Goal: Communication & Community: Answer question/provide support

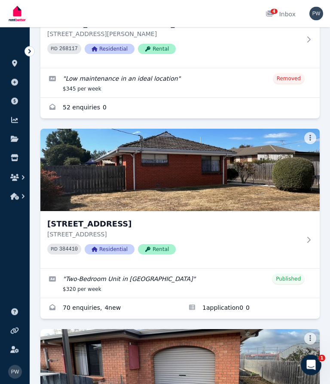
scroll to position [204, 0]
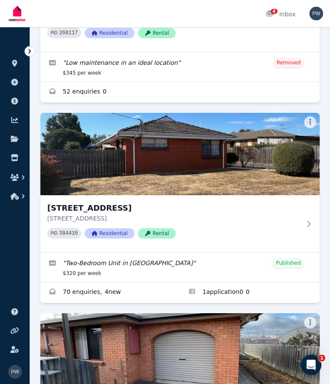
click at [217, 168] on img at bounding box center [179, 154] width 279 height 82
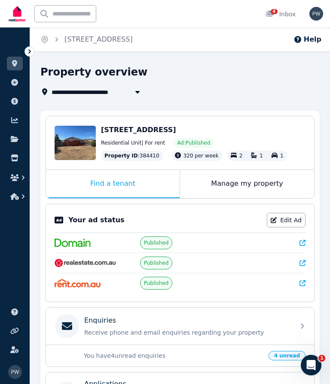
click at [281, 15] on div "4 Inbox" at bounding box center [280, 14] width 30 height 9
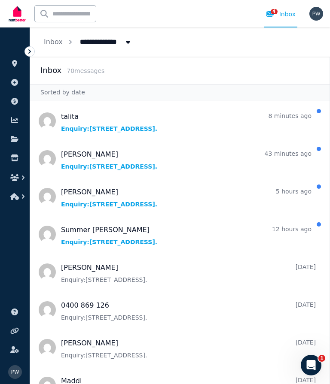
click at [87, 126] on span "Message list" at bounding box center [179, 121] width 299 height 34
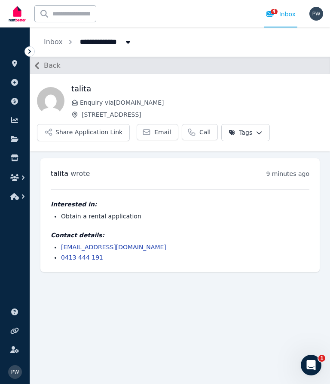
click at [57, 44] on link "Inbox" at bounding box center [53, 42] width 19 height 8
click at [56, 42] on link "Inbox" at bounding box center [53, 42] width 19 height 8
click at [278, 13] on div "4" at bounding box center [272, 14] width 14 height 9
click at [281, 14] on div "4 Inbox" at bounding box center [280, 14] width 30 height 9
click at [285, 15] on div "4 Inbox" at bounding box center [280, 14] width 30 height 9
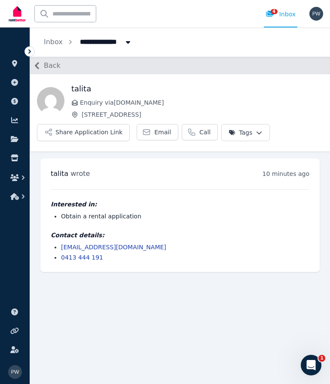
click at [19, 20] on img at bounding box center [17, 13] width 21 height 21
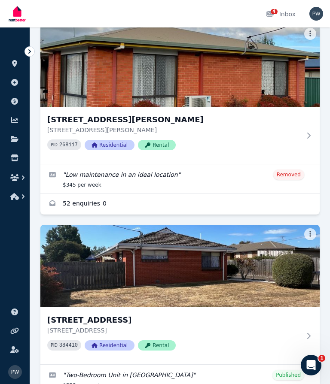
click at [115, 269] on img at bounding box center [179, 266] width 279 height 82
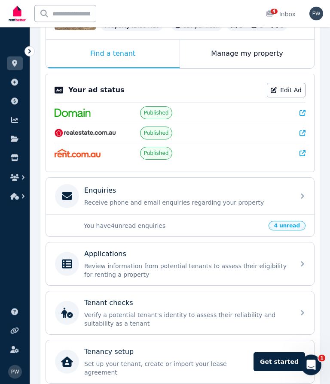
scroll to position [130, 0]
click at [116, 196] on div "Enquiries" at bounding box center [186, 191] width 205 height 10
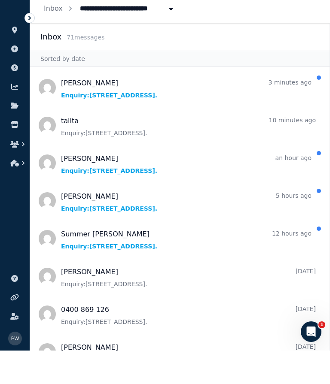
scroll to position [33, 0]
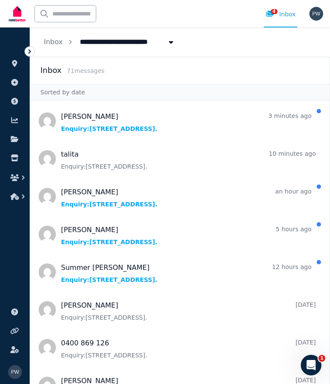
click at [135, 104] on span "Message list" at bounding box center [179, 121] width 299 height 34
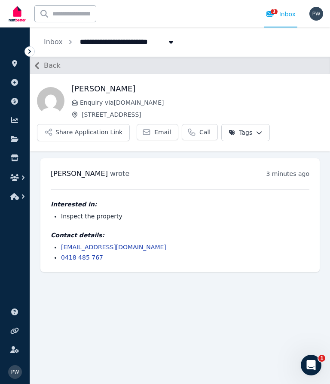
click at [55, 42] on link "Inbox" at bounding box center [53, 42] width 19 height 8
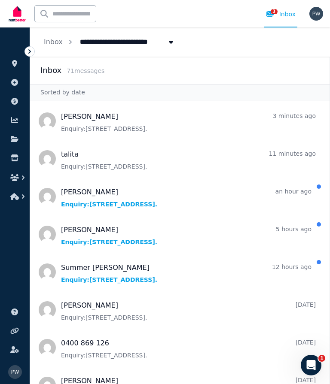
click at [101, 201] on span "Message list" at bounding box center [179, 196] width 299 height 34
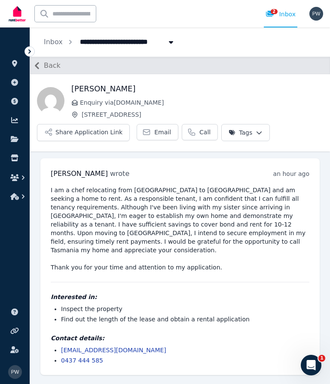
click at [57, 45] on link "Inbox" at bounding box center [53, 42] width 19 height 8
click at [53, 42] on link "Inbox" at bounding box center [53, 42] width 19 height 8
click at [51, 45] on link "Inbox" at bounding box center [53, 42] width 19 height 8
click at [284, 17] on div "2 Inbox" at bounding box center [280, 14] width 30 height 9
click at [289, 18] on div "2 Inbox" at bounding box center [280, 14] width 30 height 9
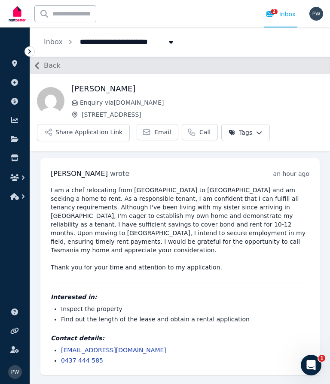
click at [277, 11] on span "2" at bounding box center [273, 11] width 7 height 5
click at [59, 42] on link "Inbox" at bounding box center [53, 42] width 19 height 8
click at [64, 33] on ol "**********" at bounding box center [109, 41] width 159 height 29
click at [121, 41] on span "[STREET_ADDRESS]" at bounding box center [118, 41] width 86 height 14
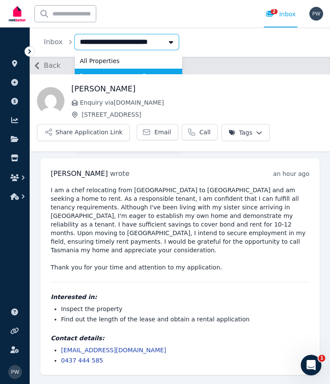
type input "**********"
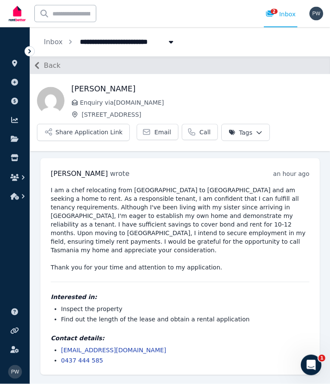
click at [69, 38] on icon "Breadcrumb" at bounding box center [70, 42] width 9 height 9
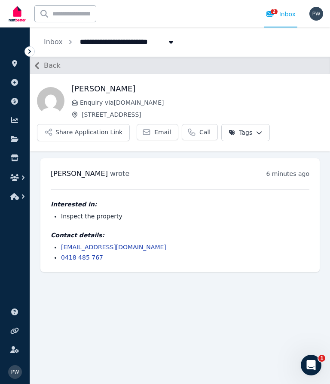
click at [18, 7] on img at bounding box center [17, 13] width 21 height 21
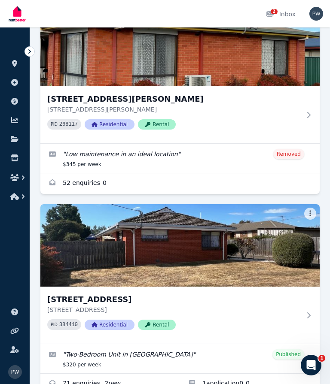
click at [126, 228] on img at bounding box center [179, 245] width 279 height 82
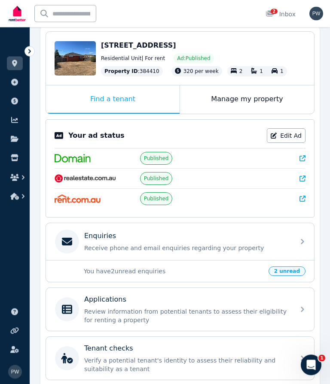
scroll to position [130, 0]
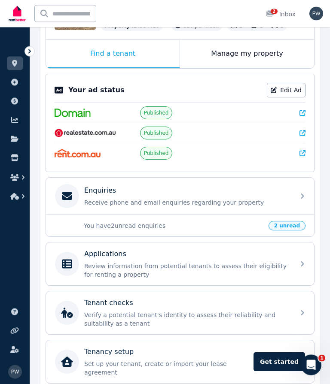
click at [137, 230] on p "You have 2 unread enquiries" at bounding box center [173, 226] width 179 height 9
click at [296, 229] on span "2 unread" at bounding box center [286, 225] width 37 height 9
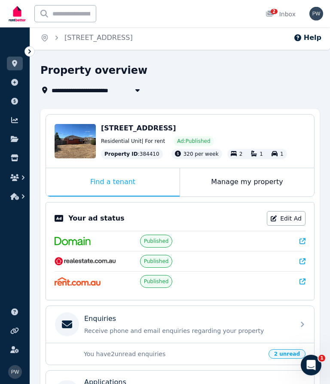
scroll to position [0, 0]
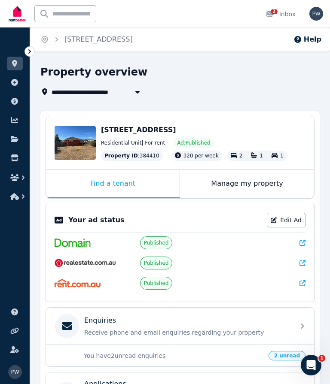
click at [285, 14] on div "2 Inbox" at bounding box center [280, 14] width 30 height 9
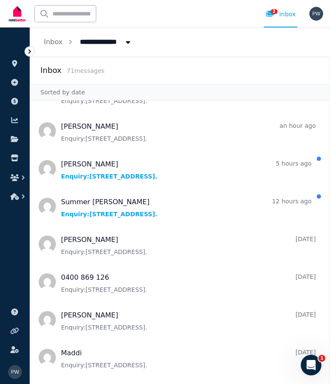
scroll to position [71, 0]
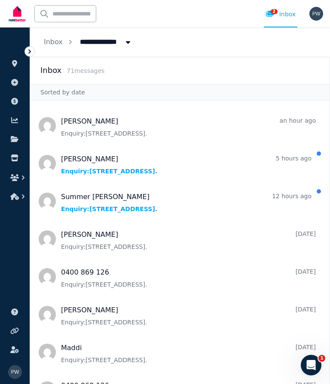
click at [103, 160] on span "Message list" at bounding box center [179, 163] width 299 height 34
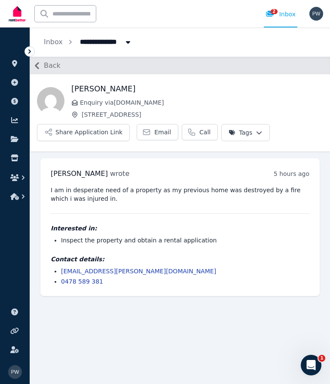
scroll to position [38, 0]
click at [285, 4] on link "1 Inbox" at bounding box center [279, 13] width 33 height 27
click at [283, 18] on link "1 Inbox" at bounding box center [279, 13] width 33 height 27
click at [26, 18] on img at bounding box center [17, 13] width 21 height 21
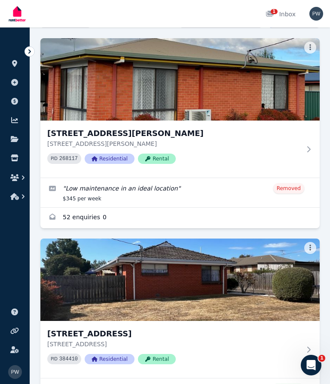
click at [176, 287] on img at bounding box center [179, 280] width 279 height 82
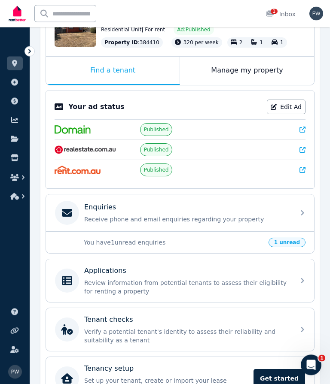
scroll to position [130, 0]
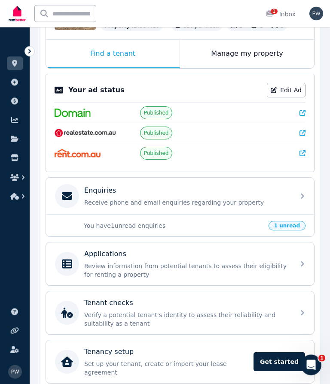
click at [296, 231] on span "1 unread" at bounding box center [286, 225] width 37 height 9
click at [85, 206] on p "Receive phone and email enquiries regarding your property" at bounding box center [186, 203] width 205 height 9
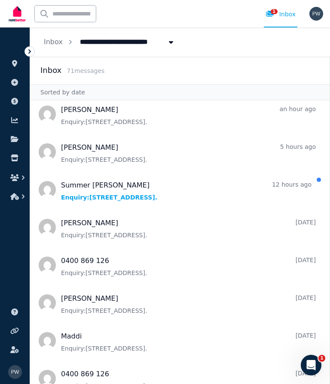
scroll to position [85, 0]
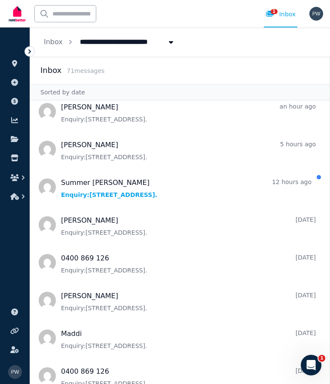
click at [123, 195] on span "Message list" at bounding box center [179, 187] width 299 height 34
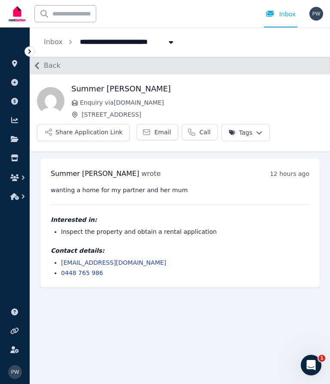
click at [48, 45] on link "Inbox" at bounding box center [53, 42] width 19 height 8
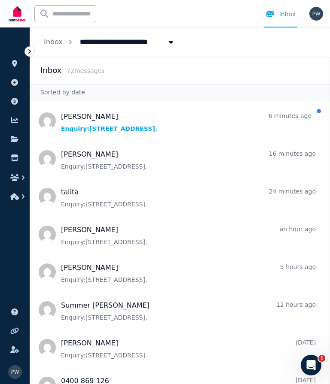
click at [124, 130] on span "Message list" at bounding box center [179, 121] width 299 height 34
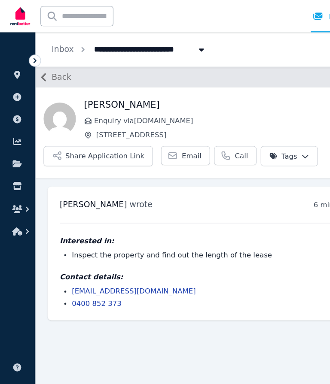
click at [54, 67] on span "Back" at bounding box center [52, 66] width 17 height 10
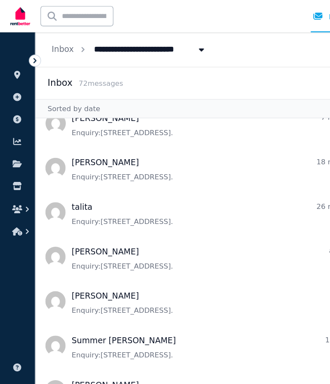
scroll to position [16, 0]
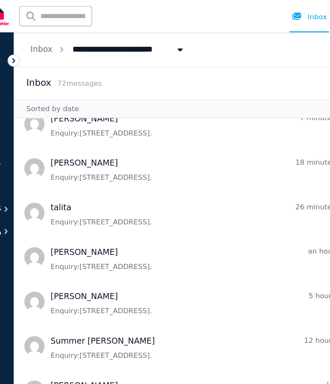
click at [84, 150] on span "Message list" at bounding box center [179, 143] width 299 height 34
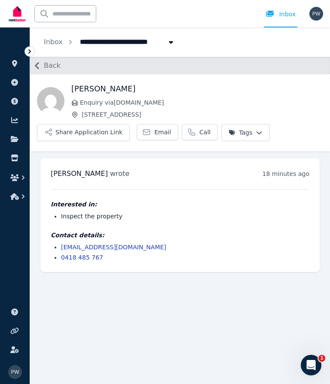
click at [57, 70] on span "Back" at bounding box center [52, 66] width 17 height 10
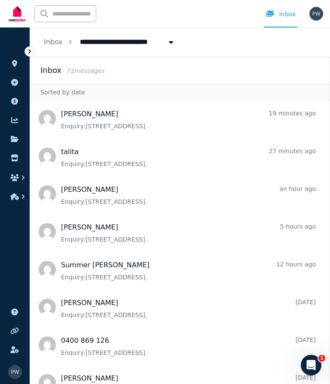
scroll to position [44, 0]
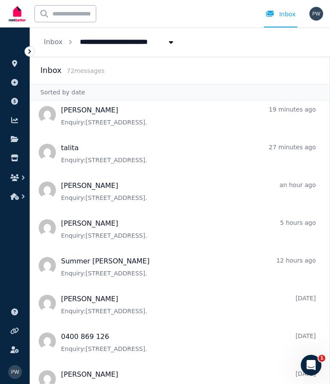
click at [144, 158] on span "Message list" at bounding box center [179, 152] width 299 height 34
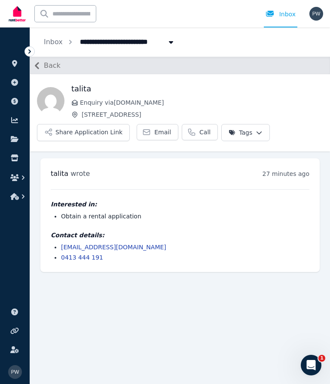
scroll to position [38, 0]
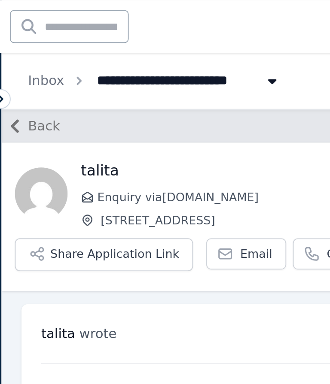
click at [44, 61] on span "Back" at bounding box center [52, 66] width 17 height 10
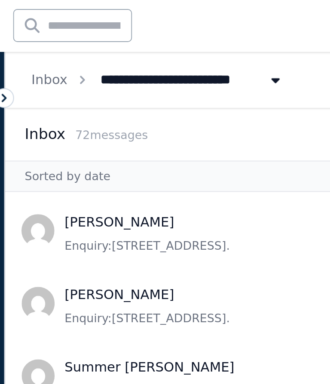
scroll to position [4, 0]
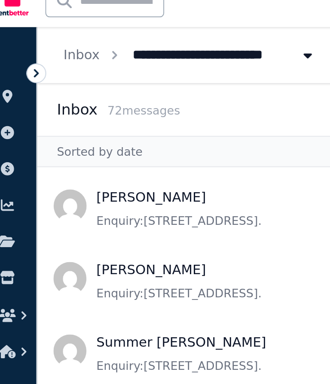
click at [94, 103] on span "Message list" at bounding box center [179, 120] width 299 height 34
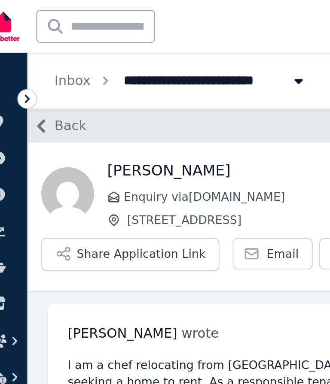
click at [44, 68] on span "Back" at bounding box center [52, 66] width 17 height 10
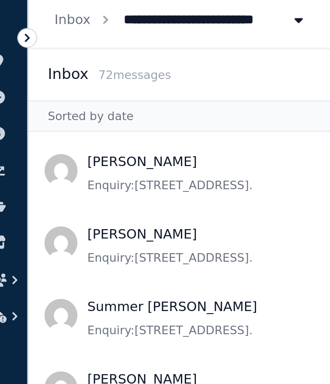
click at [77, 141] on span "Message list" at bounding box center [179, 158] width 299 height 34
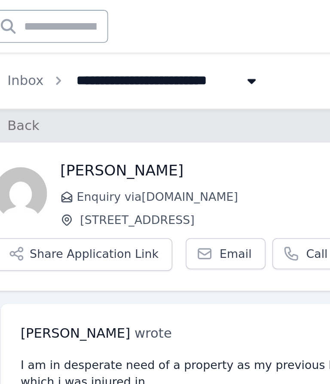
click at [44, 67] on span "Back" at bounding box center [52, 66] width 17 height 10
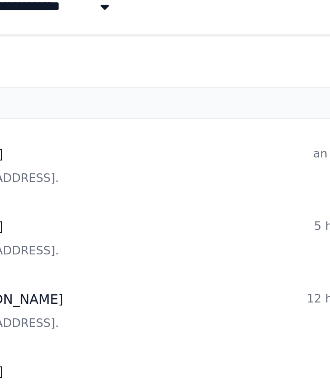
scroll to position [109, 0]
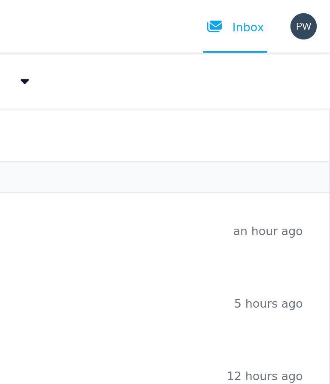
click at [309, 11] on img "button" at bounding box center [316, 14] width 14 height 14
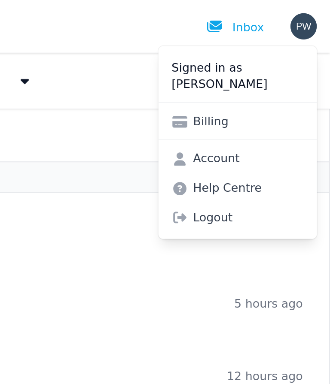
click at [240, 112] on span "Logout" at bounding box center [281, 113] width 82 height 15
